Goal: Check status: Check status

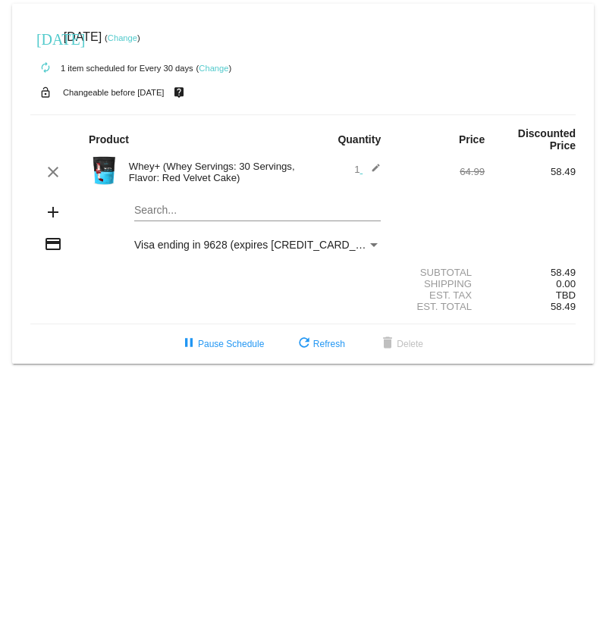
click at [180, 208] on mat-card "[DATE] [DATE] ( Change ) autorenew 1 item scheduled for Every 30 days ( Change …" at bounding box center [302, 184] width 581 height 360
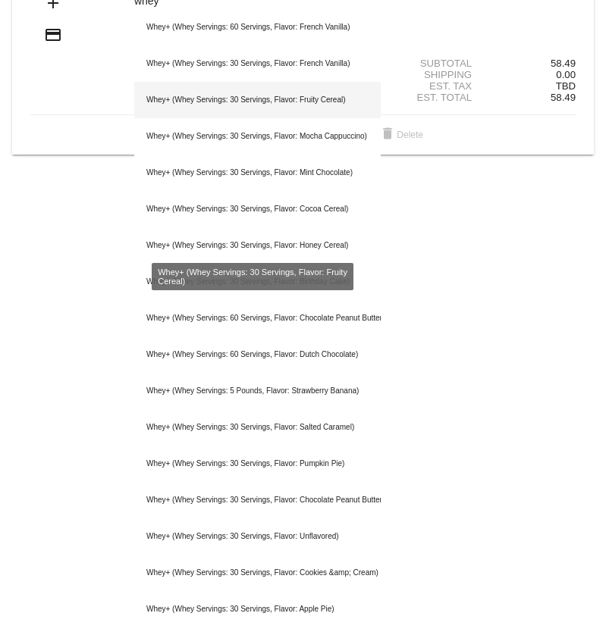
scroll to position [227, 0]
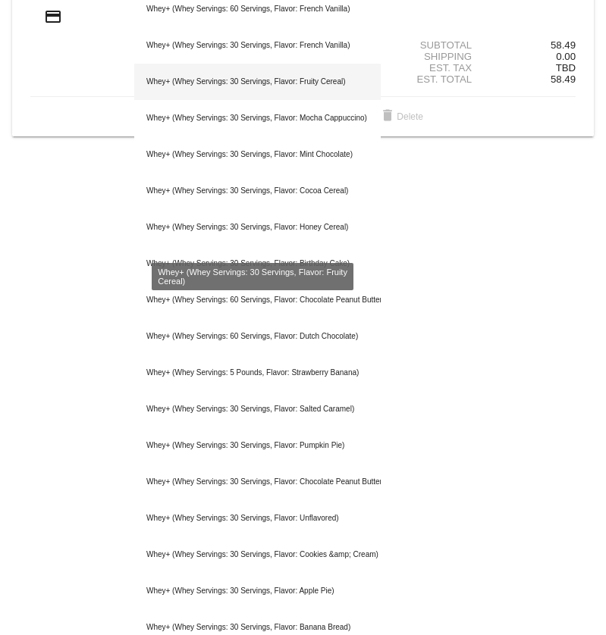
type input "whey"
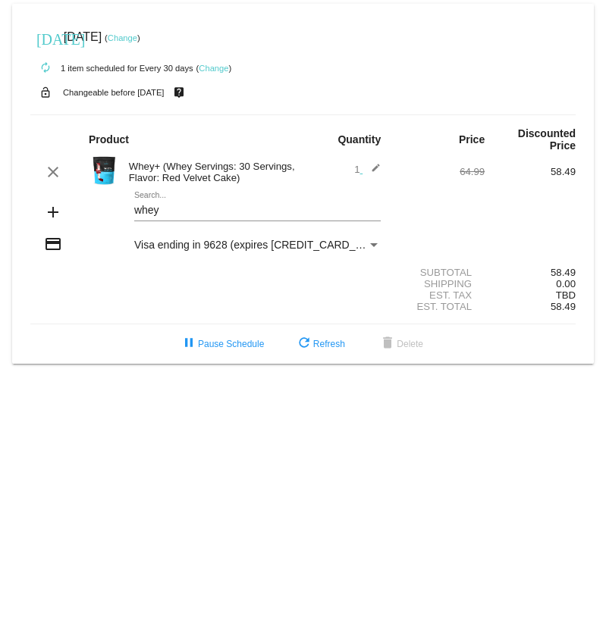
click at [299, 214] on mat-card "[DATE] [DATE] ( Change ) autorenew 1 item scheduled for Every 30 days ( Change …" at bounding box center [302, 184] width 581 height 360
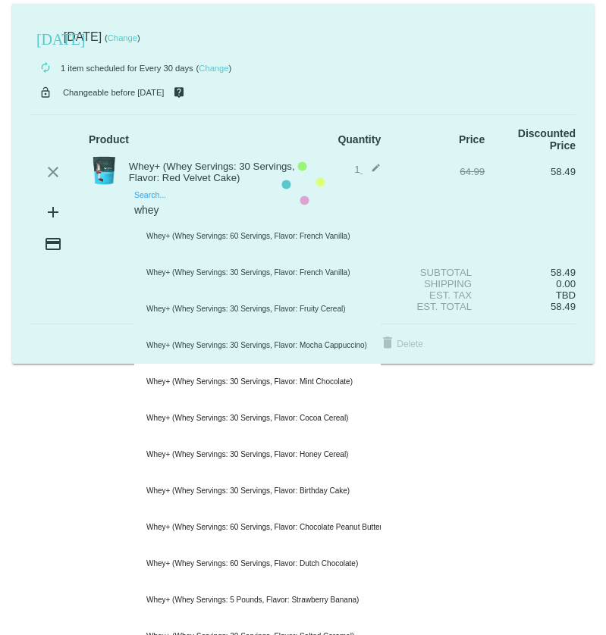
click at [294, 208] on mat-card "[DATE] [DATE] ( Change ) autorenew 1 item scheduled for Every 30 days ( Change …" at bounding box center [302, 184] width 581 height 360
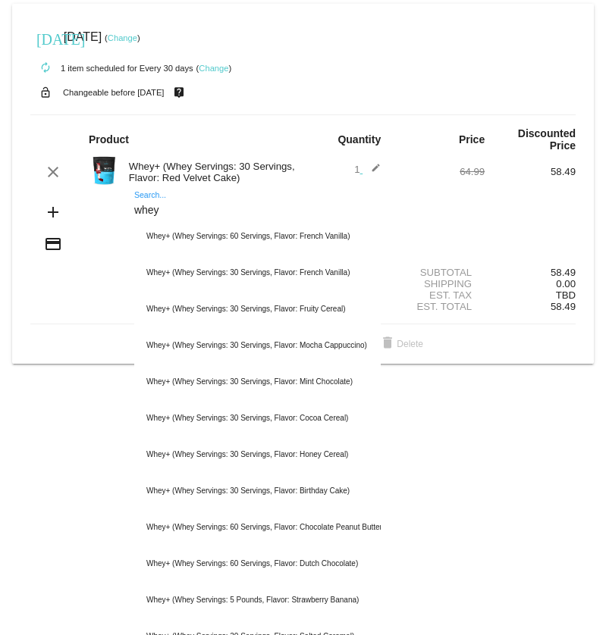
click at [522, 405] on body "[DATE] [DATE] ( Change ) autorenew 1 item scheduled for Every 30 days ( Change …" at bounding box center [303, 317] width 606 height 635
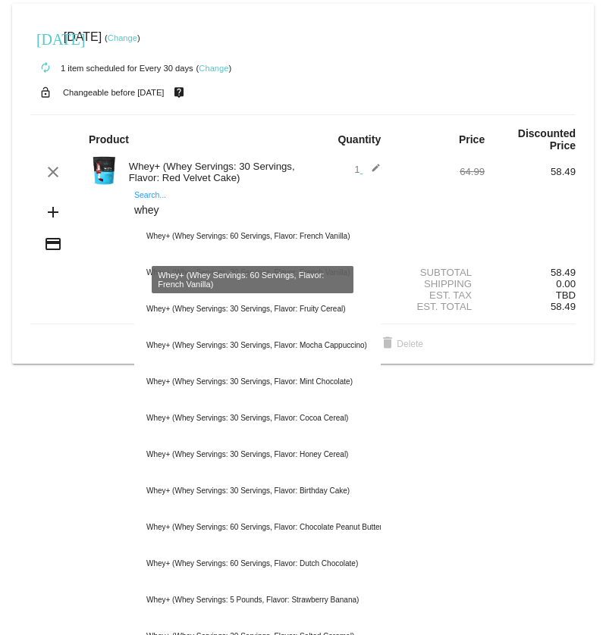
drag, startPoint x: 207, startPoint y: 216, endPoint x: 122, endPoint y: 219, distance: 84.9
click at [122, 219] on div "whey Search... Whey+ (Whey Servings: 60 Servings, Flavor: French Vanilla) Whey+…" at bounding box center [257, 213] width 273 height 43
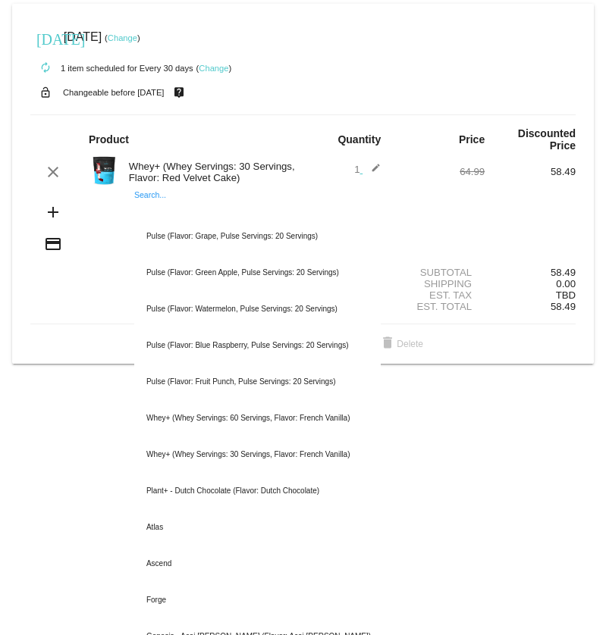
click at [74, 361] on mat-card "[DATE] [DATE] ( Change ) autorenew 1 item scheduled for Every 30 days ( Change …" at bounding box center [302, 184] width 581 height 360
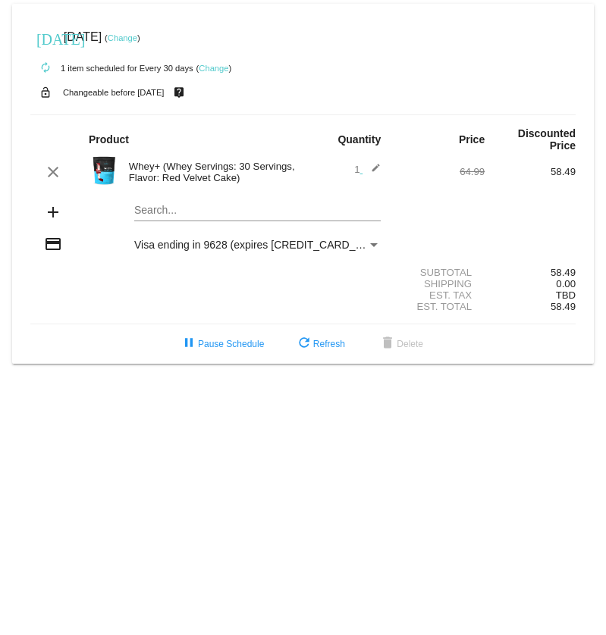
click at [56, 334] on div "pause Pause Schedule refresh Refresh delete Delete" at bounding box center [302, 343] width 569 height 27
